Goal: Communication & Community: Answer question/provide support

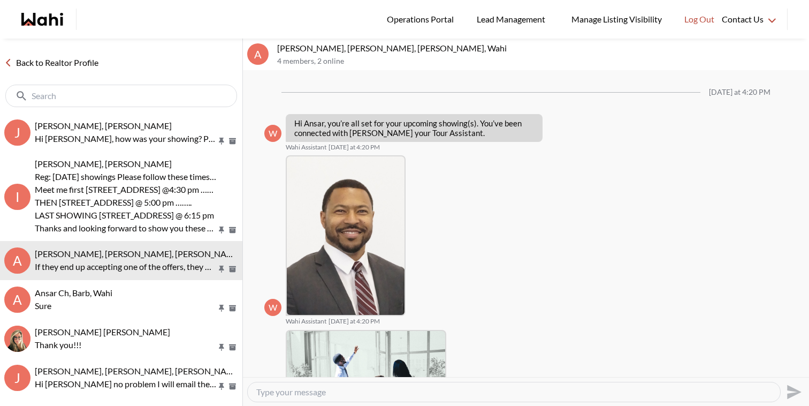
scroll to position [366, 0]
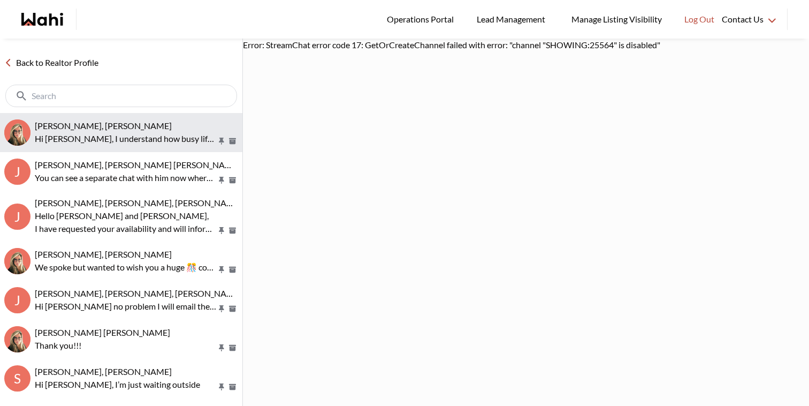
click at [84, 141] on p "Hi [PERSON_NAME], I understand how busy life can get. If you change your mind, …" at bounding box center [126, 138] width 182 height 13
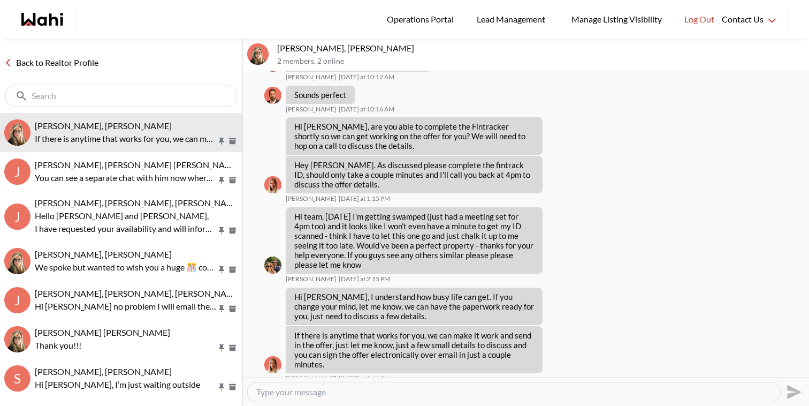
scroll to position [993, 0]
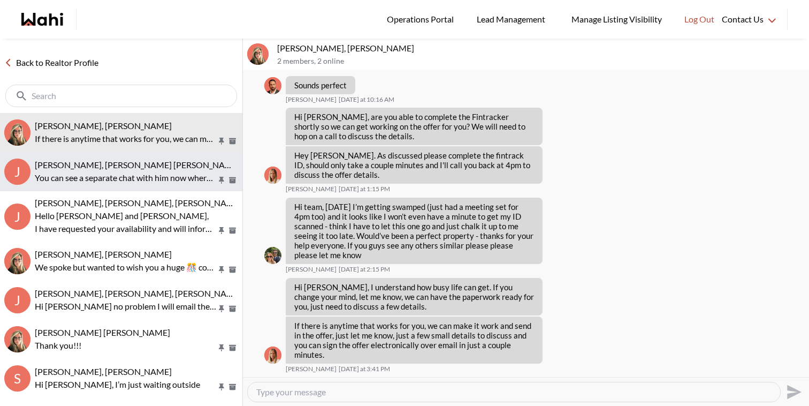
click at [174, 166] on span "Jessica Chen, Aman Muthreja, Barbara" at bounding box center [138, 165] width 206 height 10
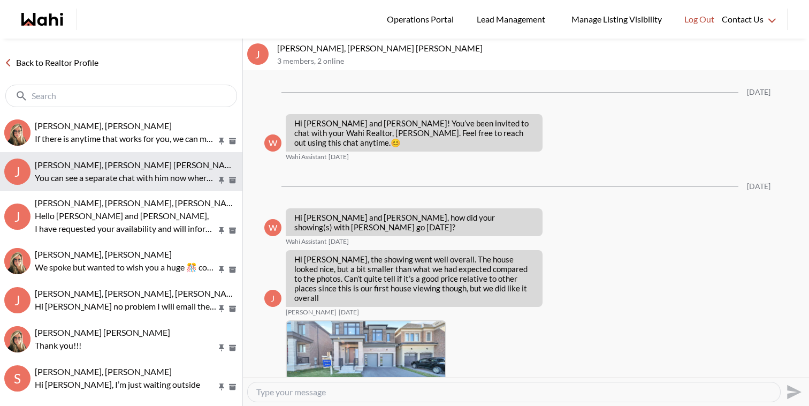
scroll to position [432, 0]
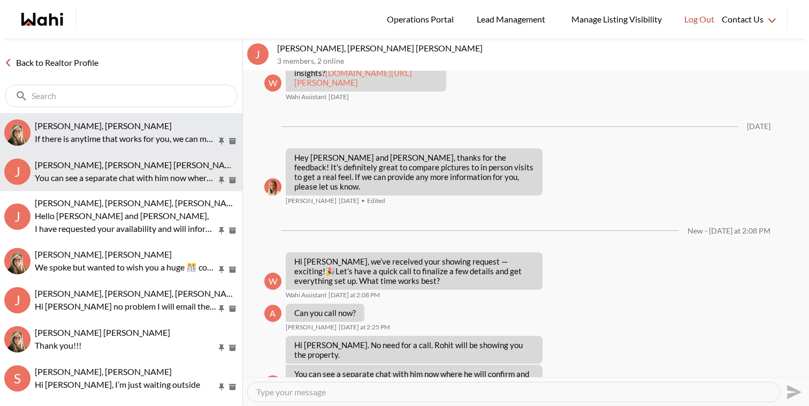
click at [113, 113] on button "Sean Andrade, Barb If there is anytime that works for you, we can make it work …" at bounding box center [121, 132] width 243 height 39
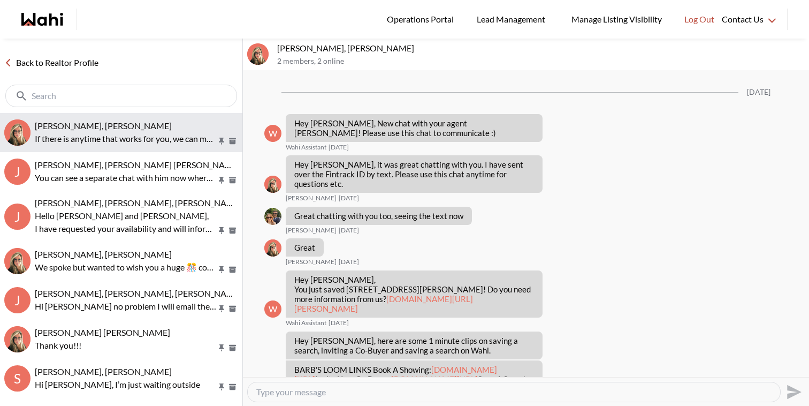
scroll to position [1049, 0]
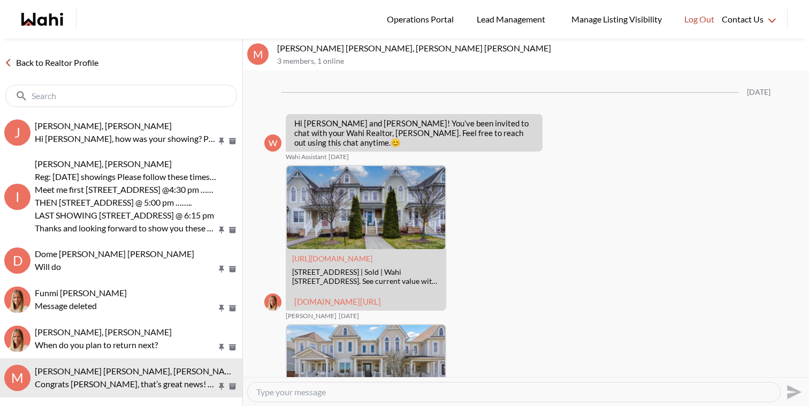
scroll to position [889, 0]
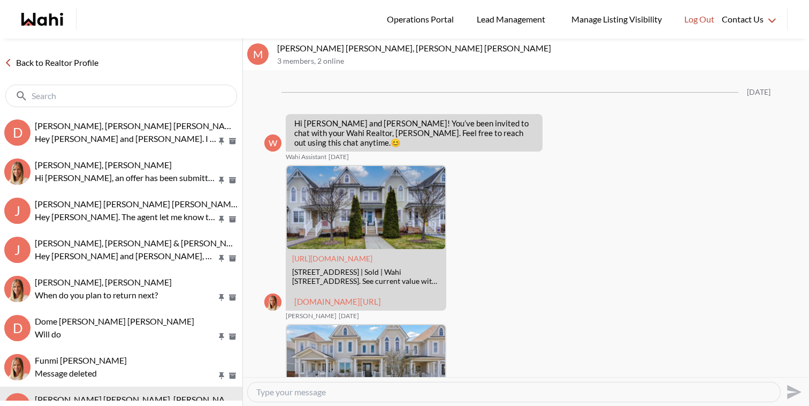
scroll to position [889, 0]
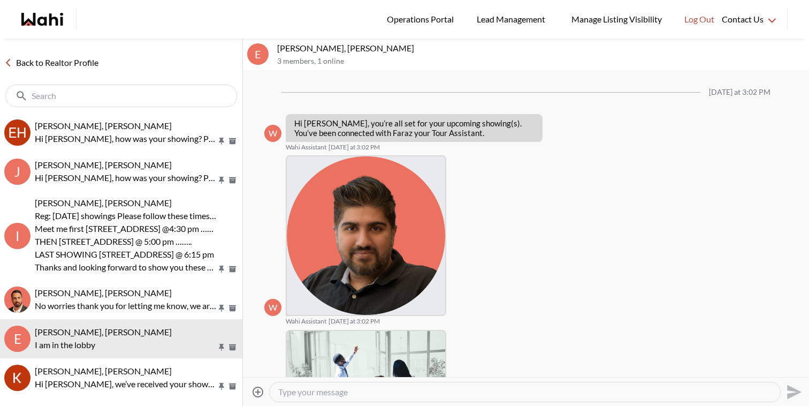
scroll to position [215, 0]
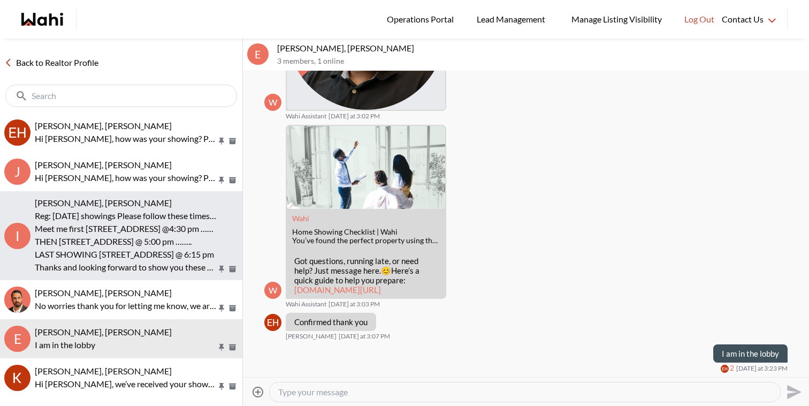
click at [118, 239] on p "THEN [STREET_ADDRESS] @ 5:00 pm …….." at bounding box center [126, 241] width 182 height 13
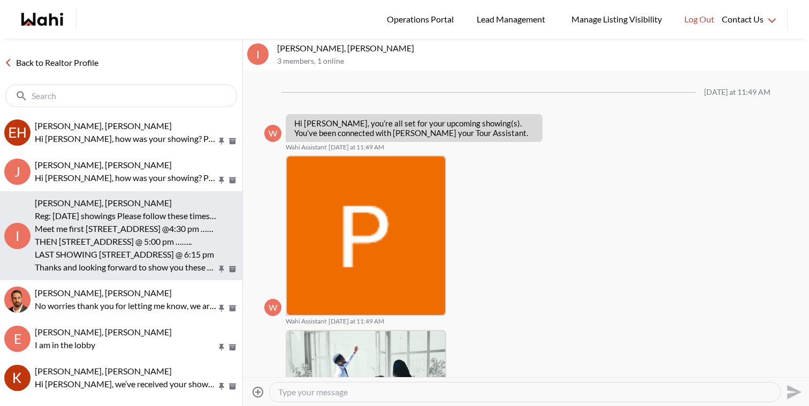
scroll to position [555, 0]
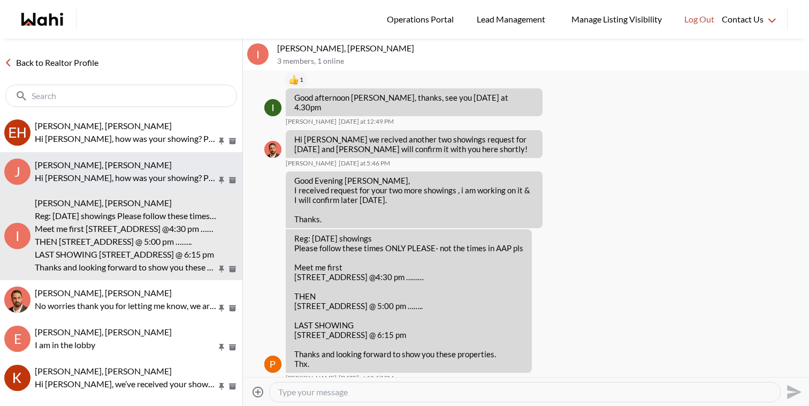
click at [170, 157] on button "J [PERSON_NAME], [PERSON_NAME] Hi [PERSON_NAME], how was your showing? Please l…" at bounding box center [121, 171] width 243 height 39
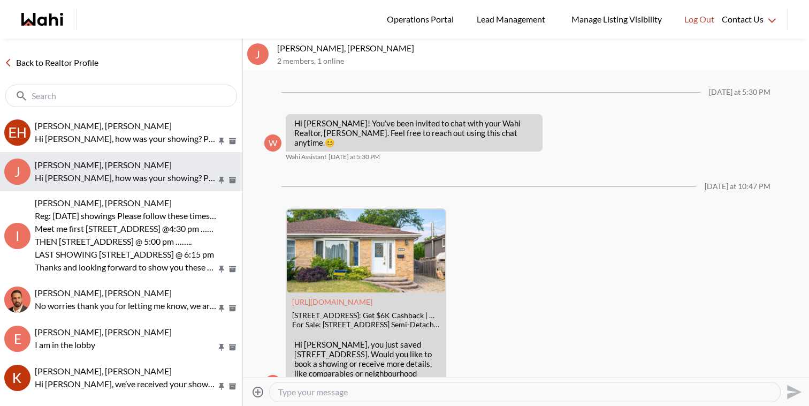
scroll to position [330, 0]
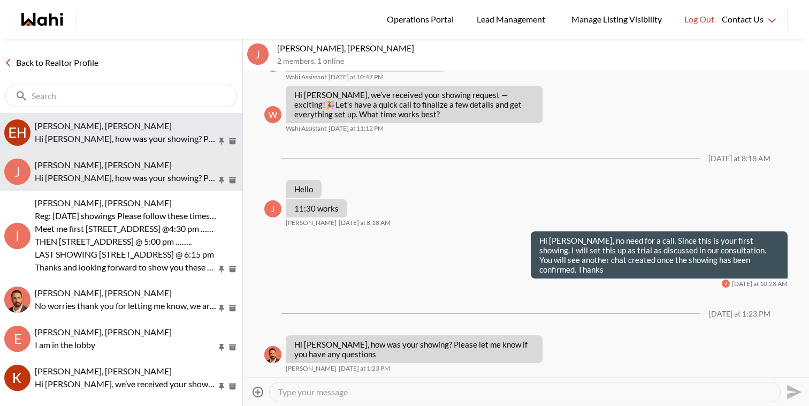
click at [176, 131] on div "Erik Alarcon, Behnam Hi Erik, how was your showing? Please let me know if you h…" at bounding box center [136, 132] width 203 height 25
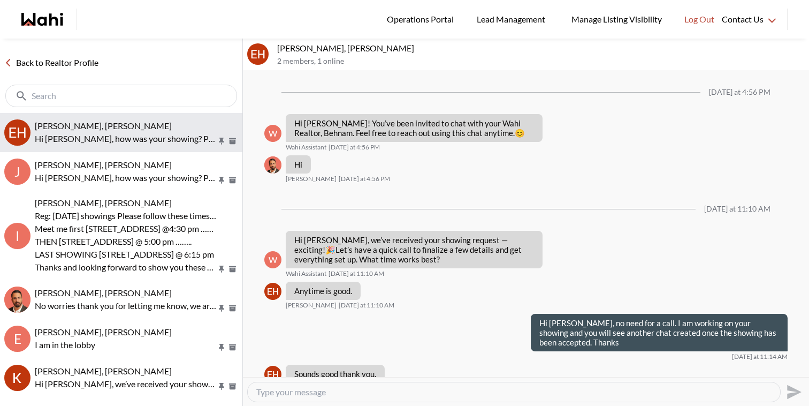
scroll to position [532, 0]
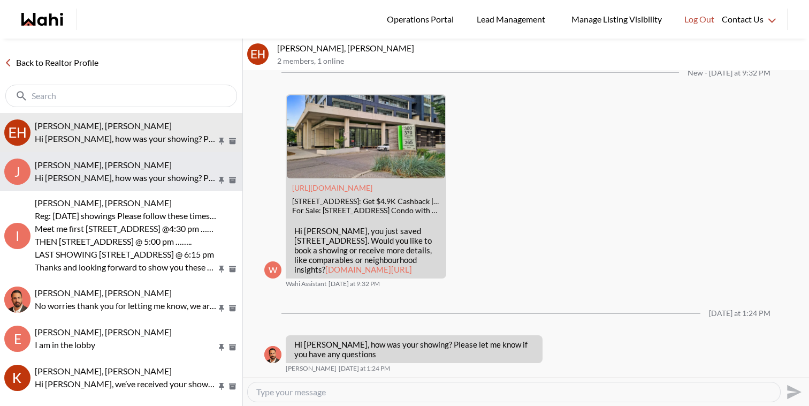
click at [169, 162] on div "Jaspreet Dhillon, Faraz" at bounding box center [136, 165] width 203 height 11
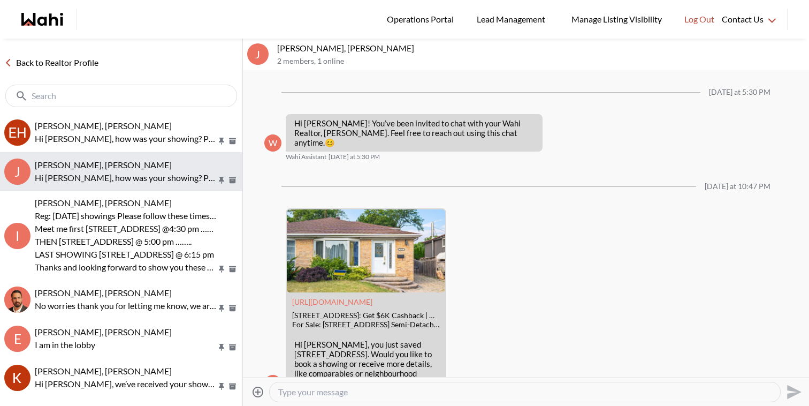
scroll to position [330, 0]
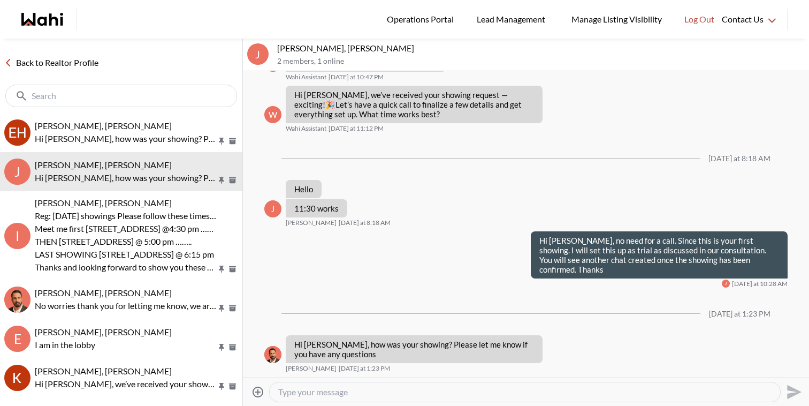
click at [10, 68] on link "Back to Realtor Profile" at bounding box center [51, 63] width 103 height 14
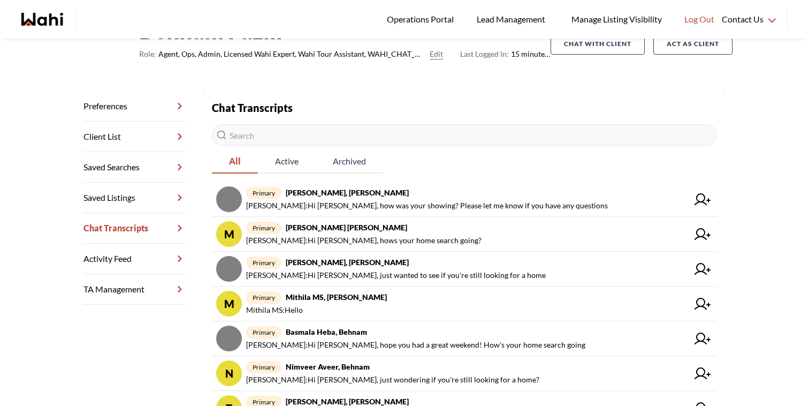
scroll to position [105, 0]
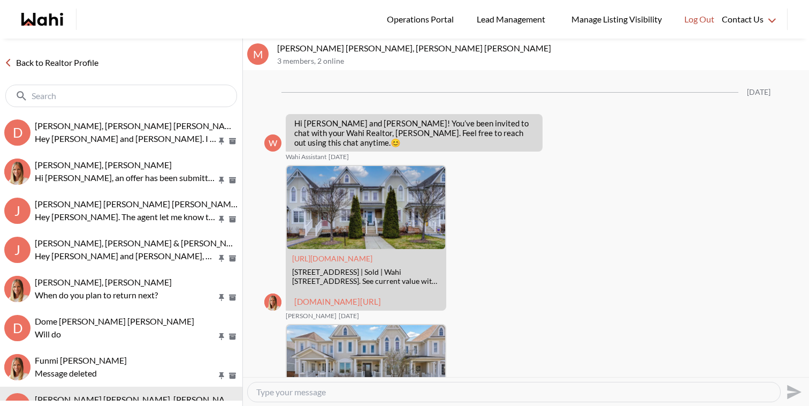
scroll to position [889, 0]
